Goal: Information Seeking & Learning: Learn about a topic

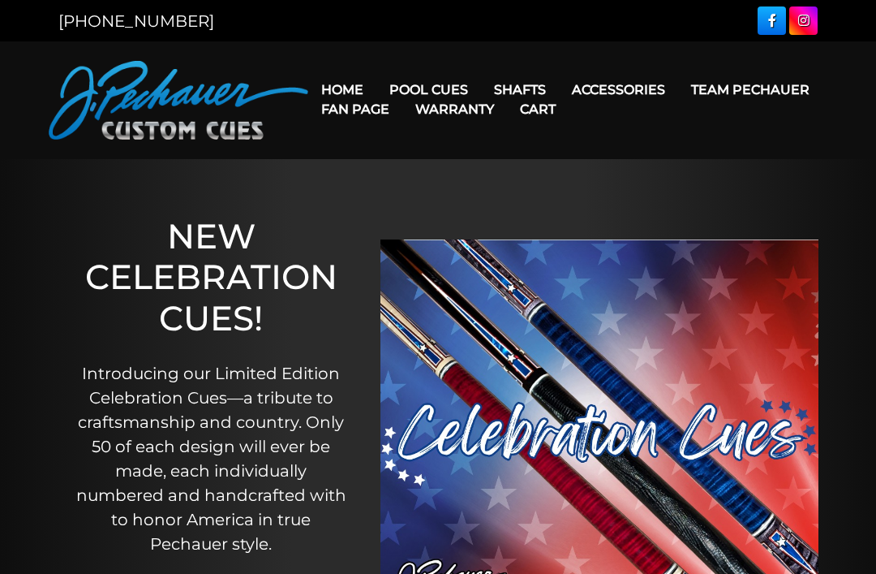
click at [498, 170] on link "Pro Series (R) – NEW" at bounding box center [478, 159] width 200 height 23
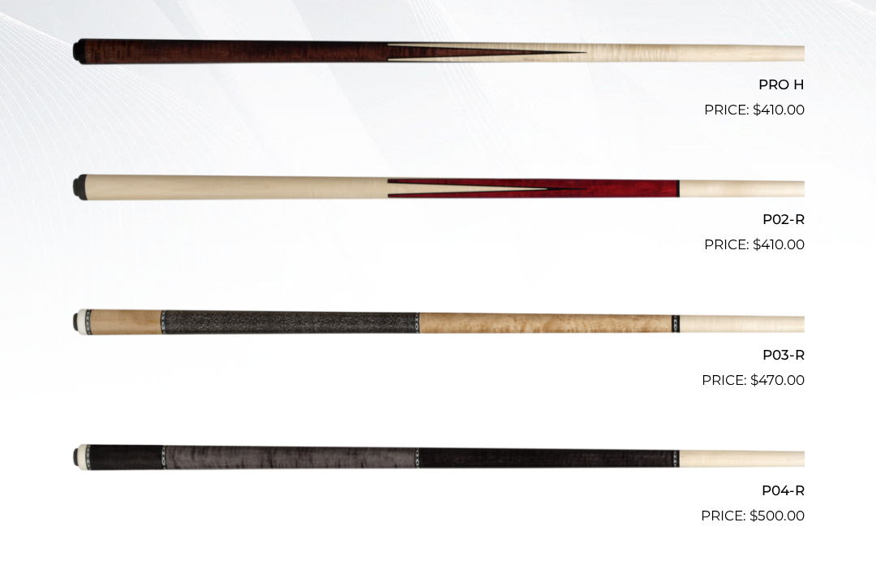
scroll to position [534, 0]
click at [691, 455] on img at bounding box center [438, 459] width 734 height 122
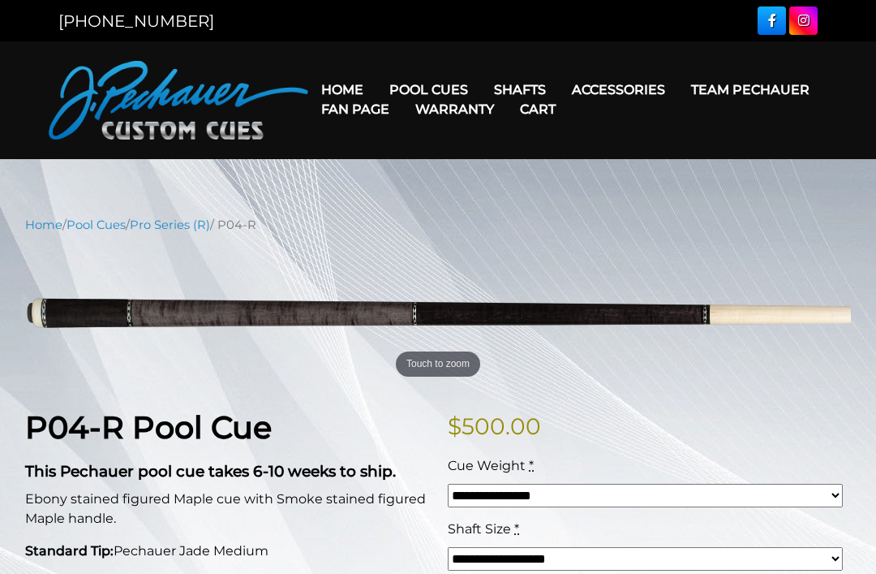
click at [514, 285] on link "Retired Cues" at bounding box center [478, 273] width 200 height 23
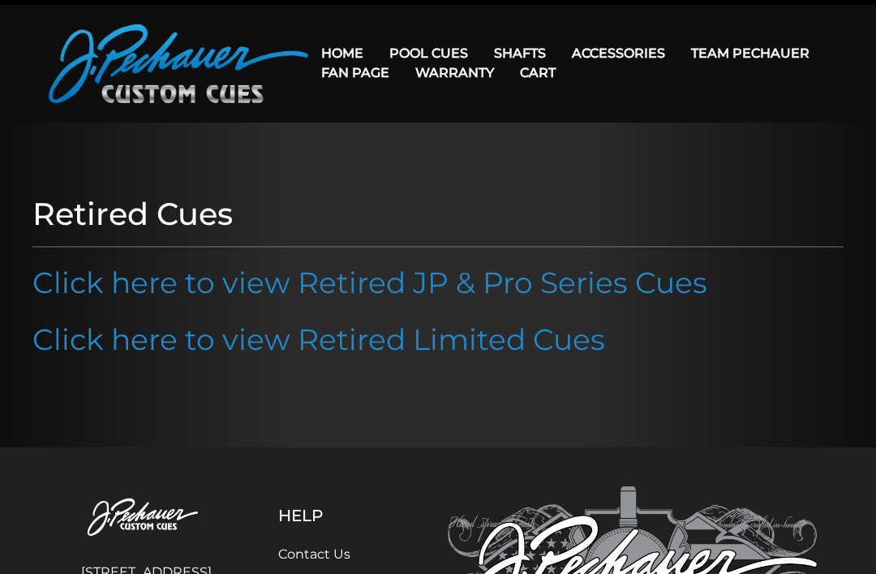
scroll to position [41, 0]
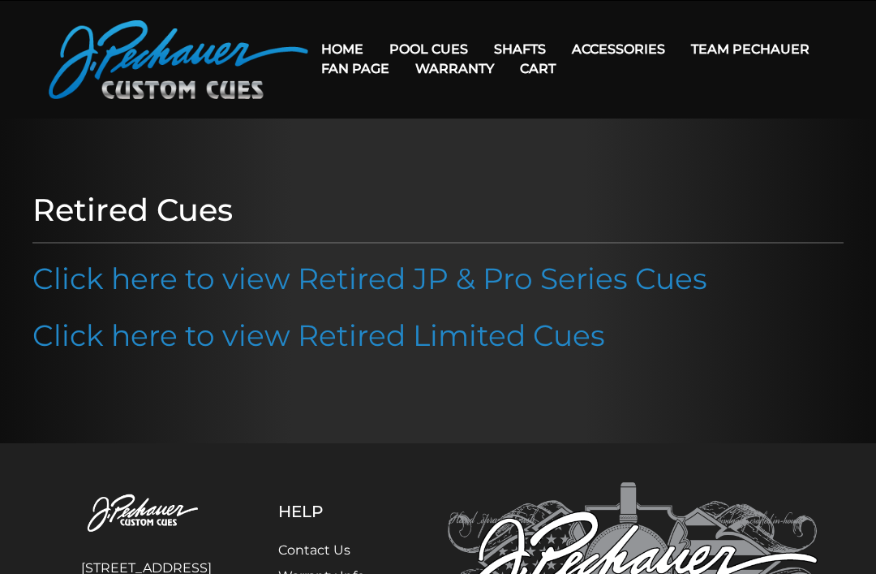
click at [658, 287] on link "Click here to view Retired JP & Pro Series Cues" at bounding box center [369, 278] width 675 height 36
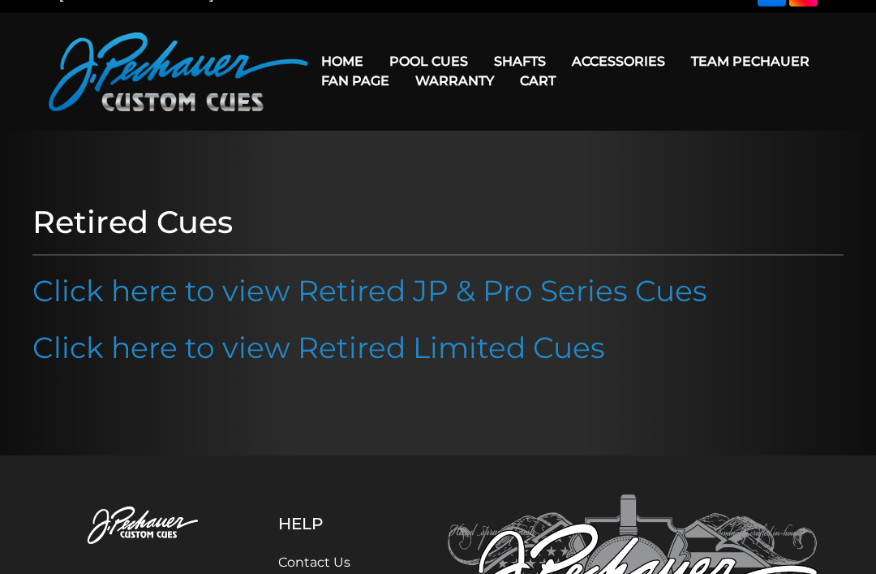
scroll to position [0, 0]
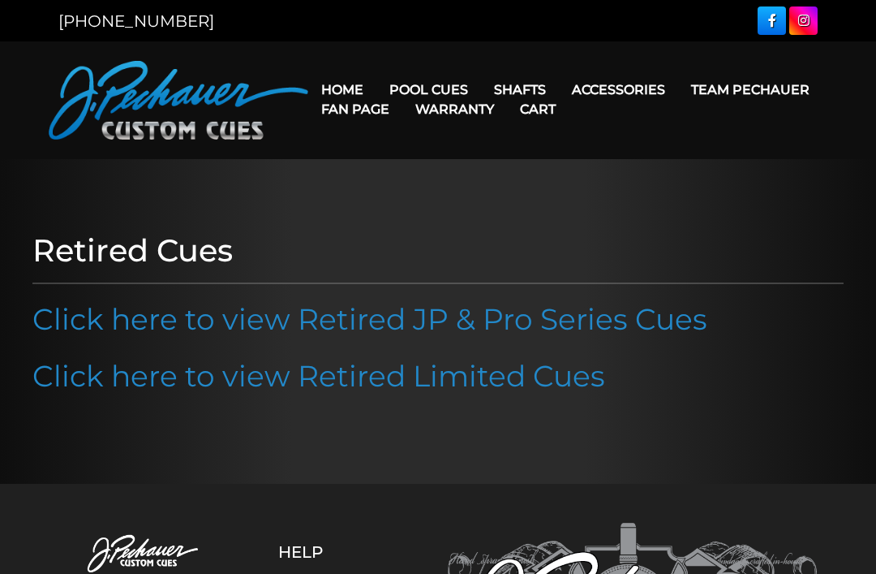
click at [511, 147] on link "JP Series (T) – NEW" at bounding box center [478, 135] width 200 height 23
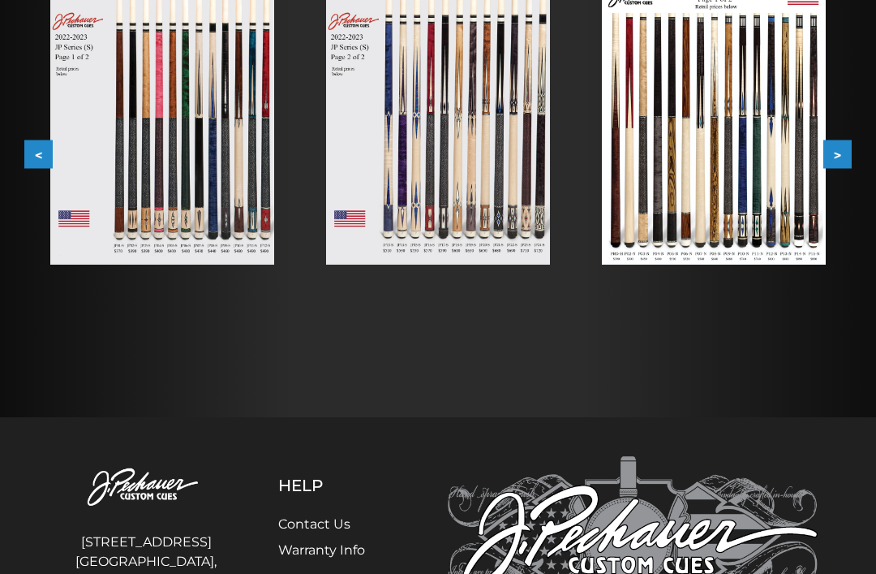
scroll to position [360, 0]
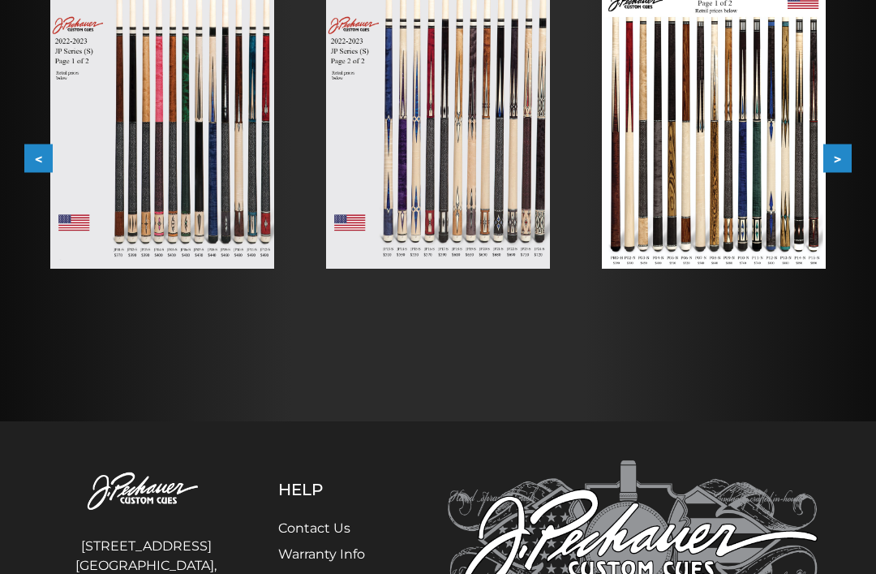
click at [843, 155] on button ">" at bounding box center [838, 158] width 28 height 28
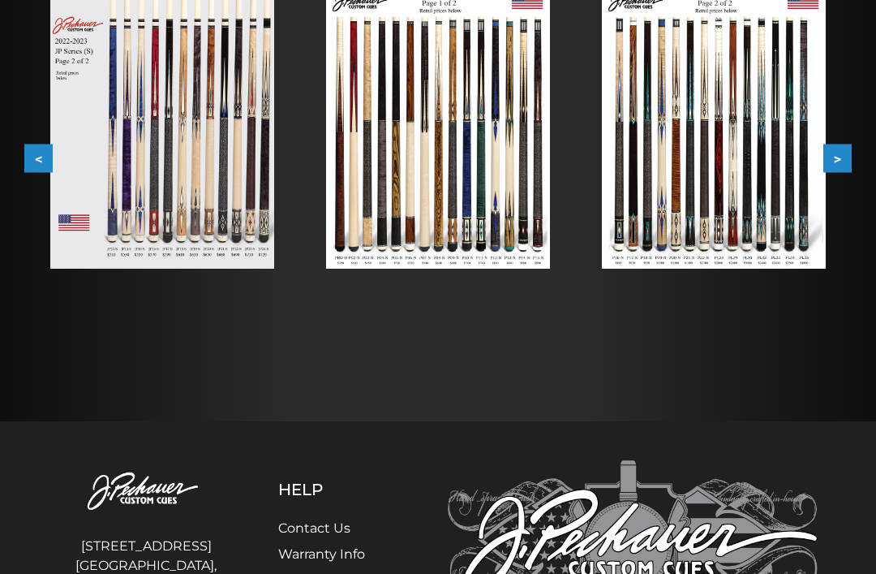
click at [837, 153] on button ">" at bounding box center [838, 158] width 28 height 28
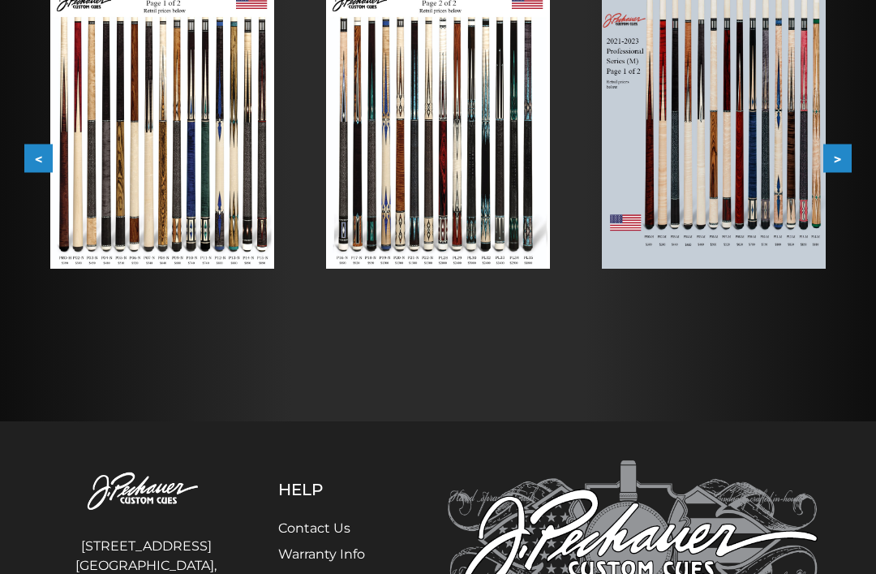
click at [841, 163] on button ">" at bounding box center [838, 158] width 28 height 28
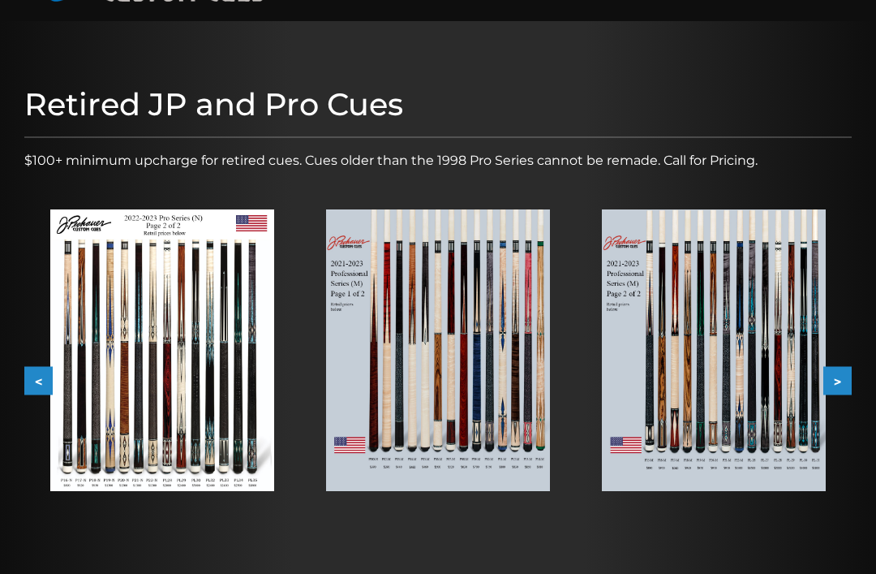
scroll to position [0, 0]
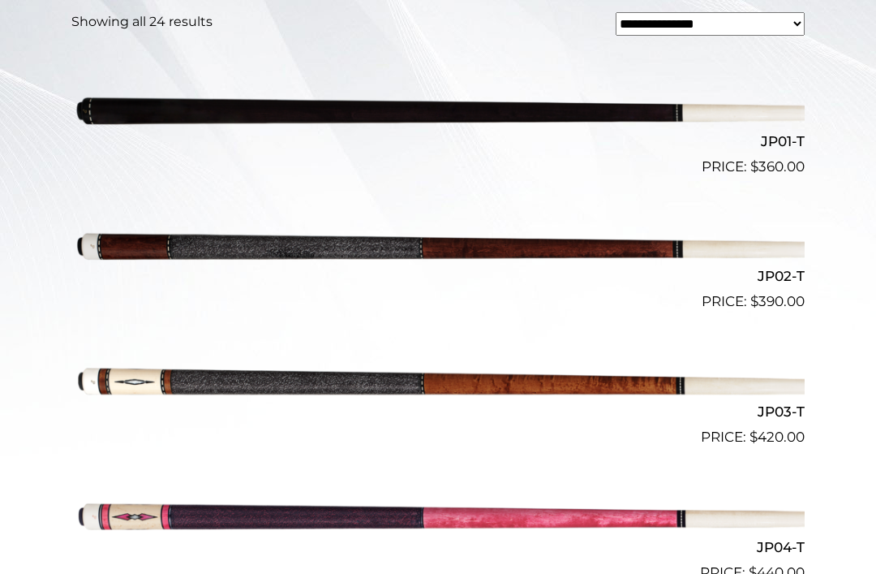
scroll to position [480, 0]
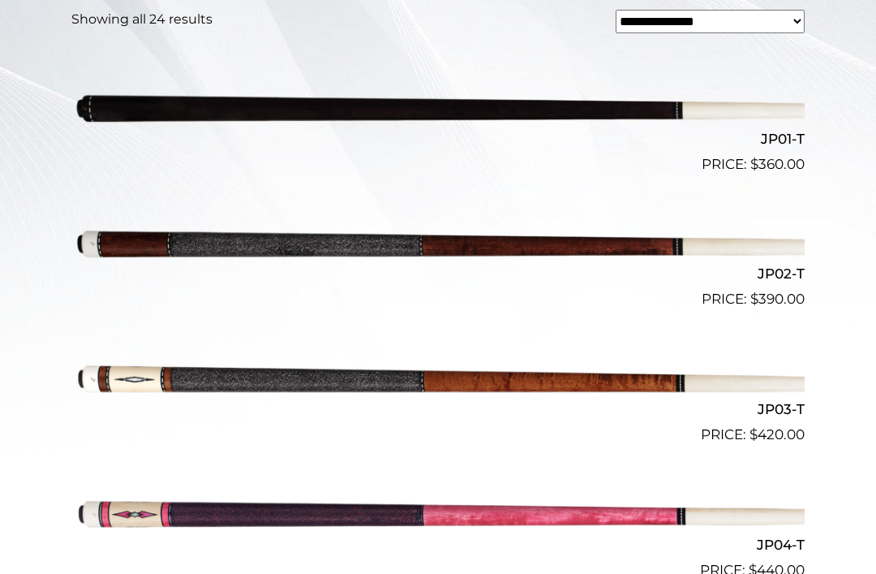
click at [735, 376] on img at bounding box center [438, 377] width 734 height 122
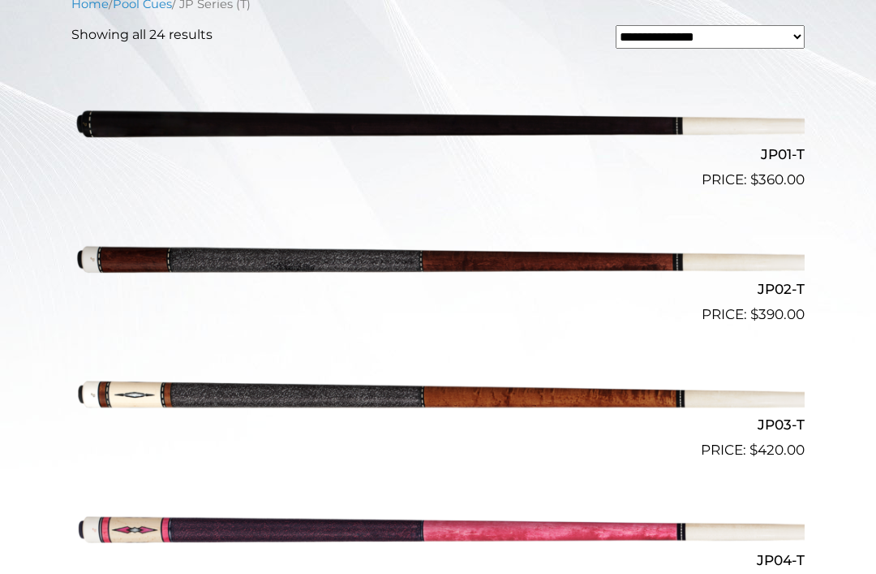
scroll to position [463, 0]
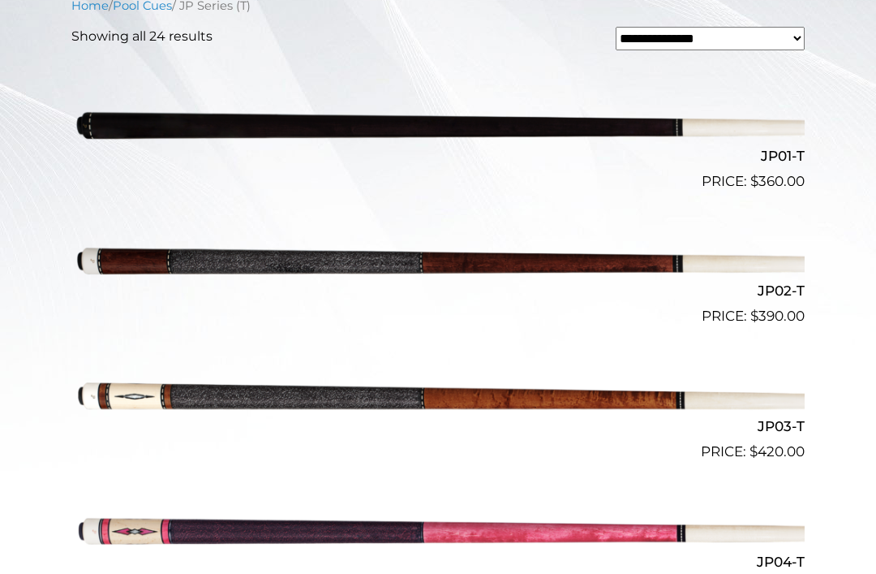
click at [696, 123] on img at bounding box center [438, 124] width 734 height 122
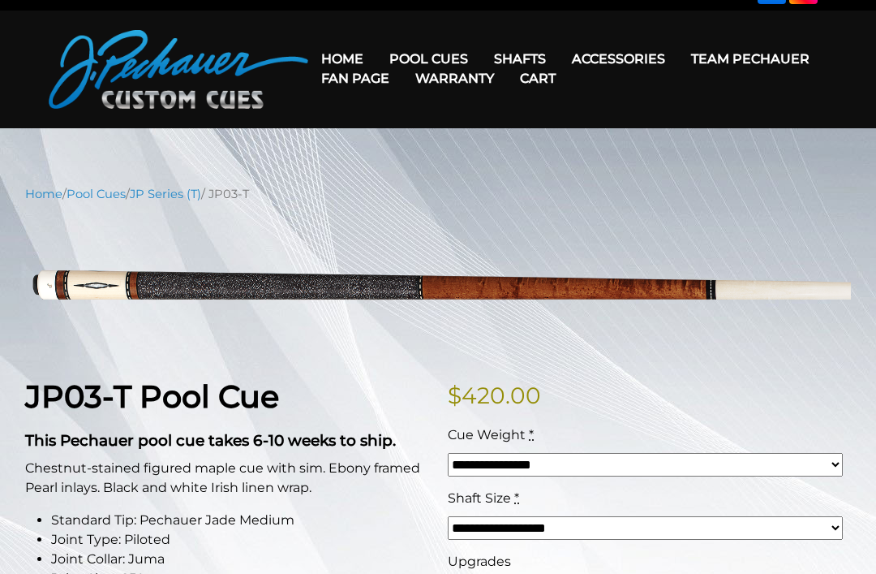
scroll to position [30, 0]
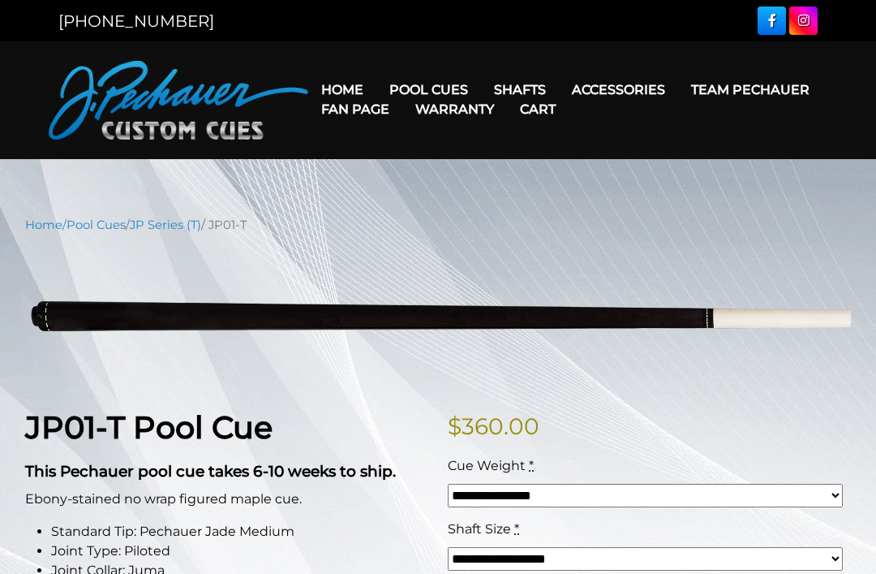
click at [511, 308] on link "Break & Jump Cues" at bounding box center [478, 297] width 200 height 23
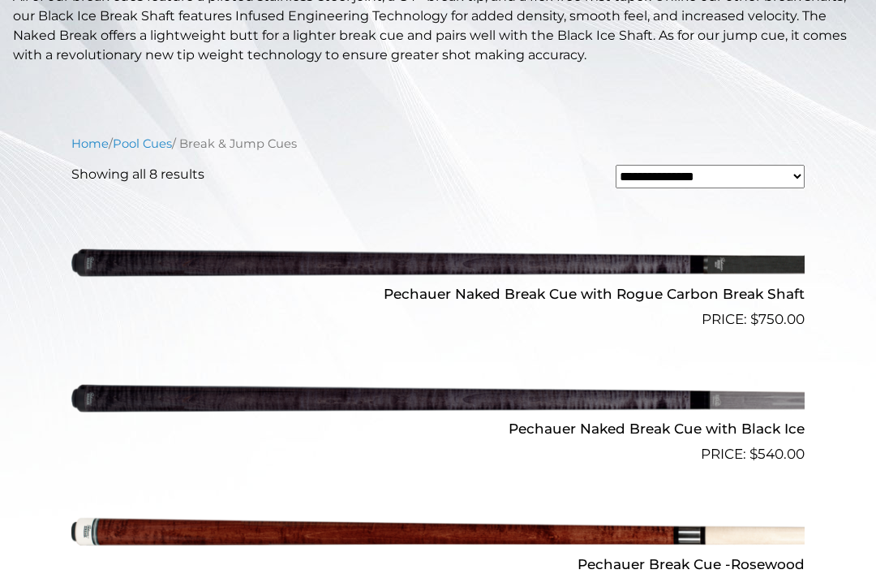
scroll to position [437, 0]
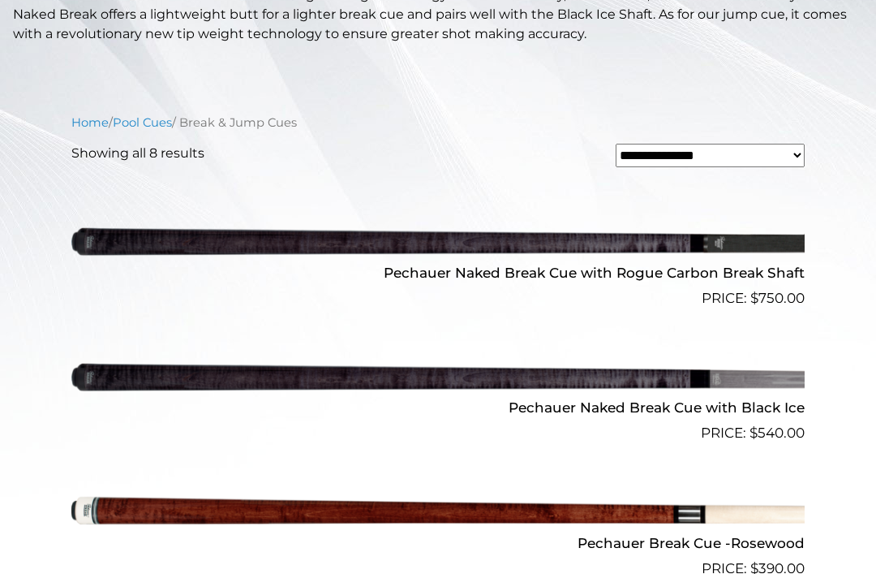
click at [604, 239] on img at bounding box center [438, 241] width 734 height 122
